Goal: Find specific page/section: Find specific page/section

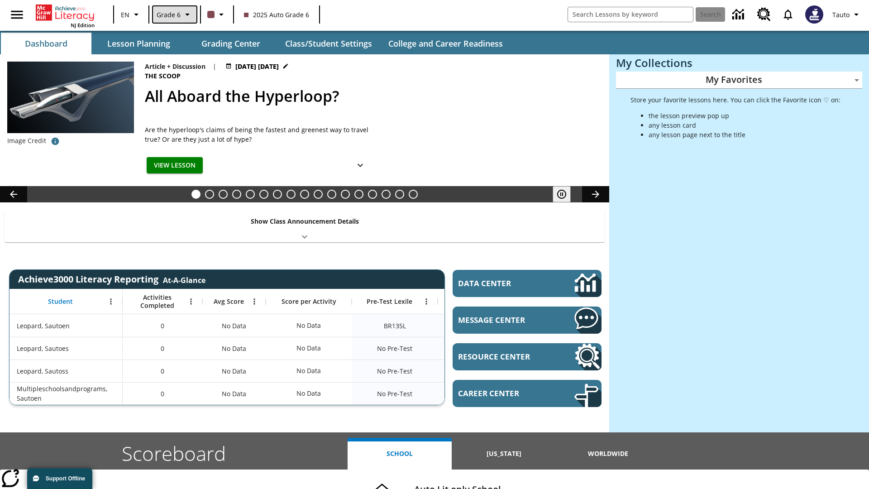
click at [174, 14] on span "Grade 6" at bounding box center [169, 15] width 24 height 10
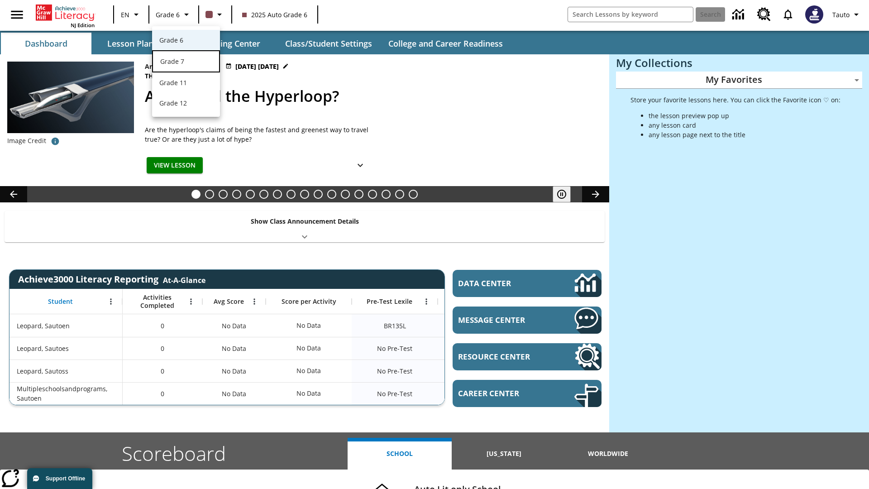
click at [186, 62] on div "Grade 7" at bounding box center [186, 62] width 52 height 10
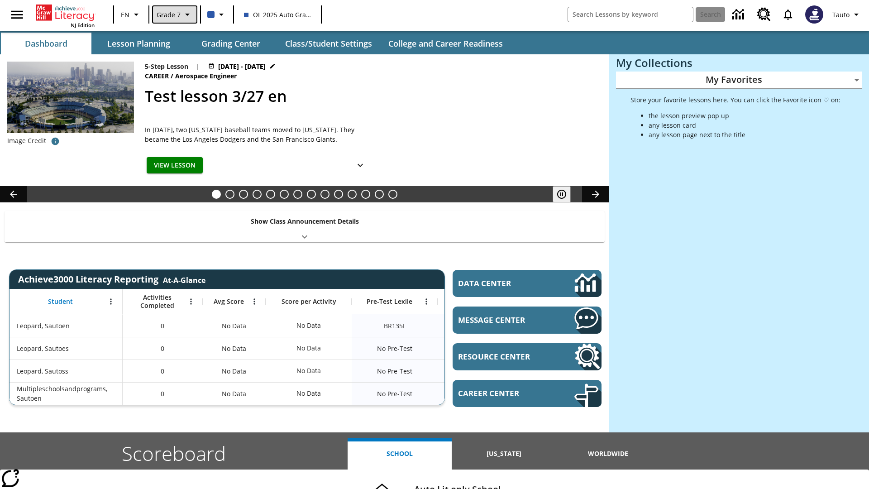
click at [174, 14] on span "Grade 7" at bounding box center [169, 15] width 24 height 10
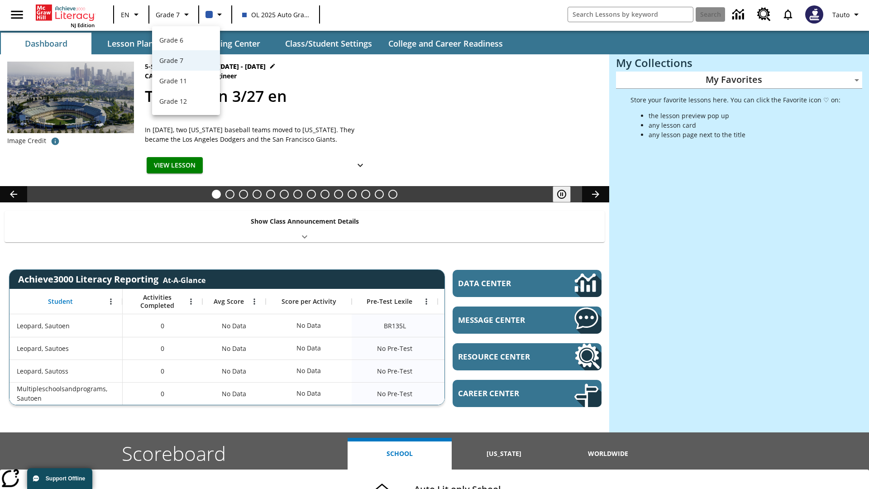
click at [435, 244] on div at bounding box center [434, 244] width 869 height 489
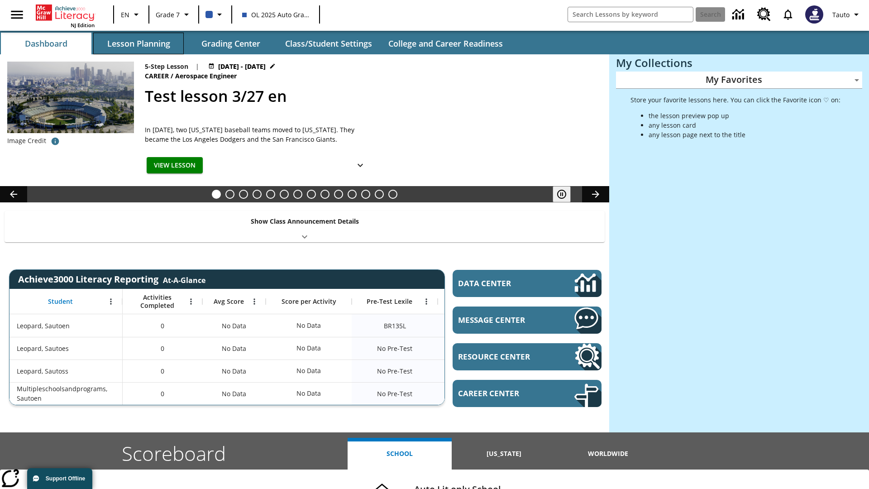
click at [139, 43] on button "Lesson Planning" at bounding box center [138, 44] width 91 height 22
